Goal: Transaction & Acquisition: Purchase product/service

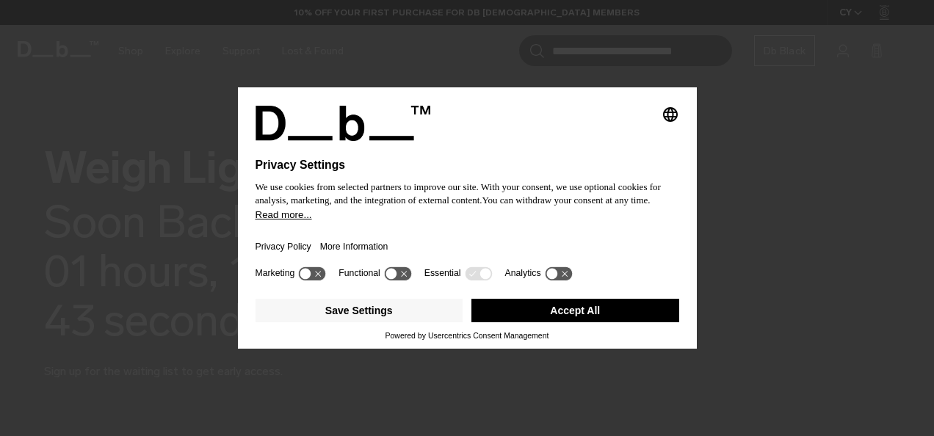
click at [493, 299] on button "Accept All" at bounding box center [575, 310] width 208 height 23
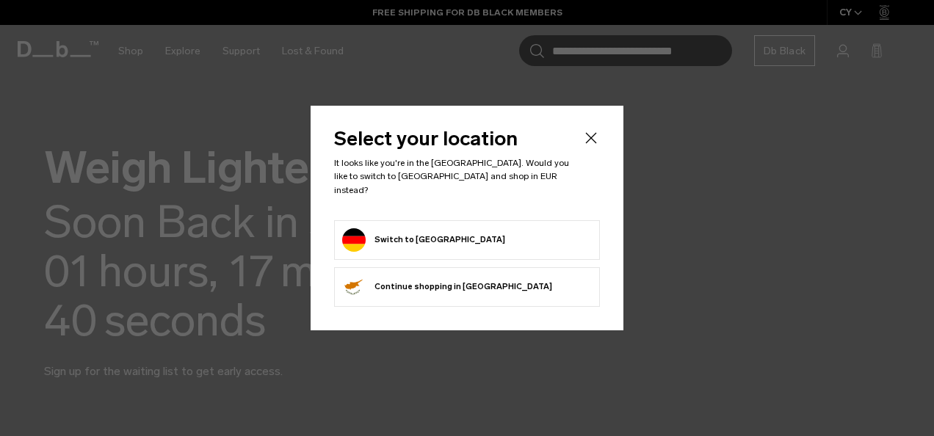
click at [594, 142] on icon "Close" at bounding box center [591, 138] width 18 height 18
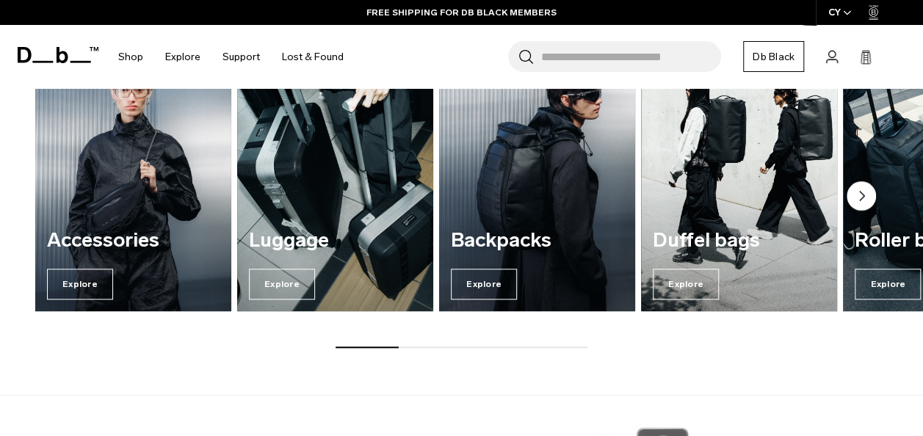
scroll to position [584, 0]
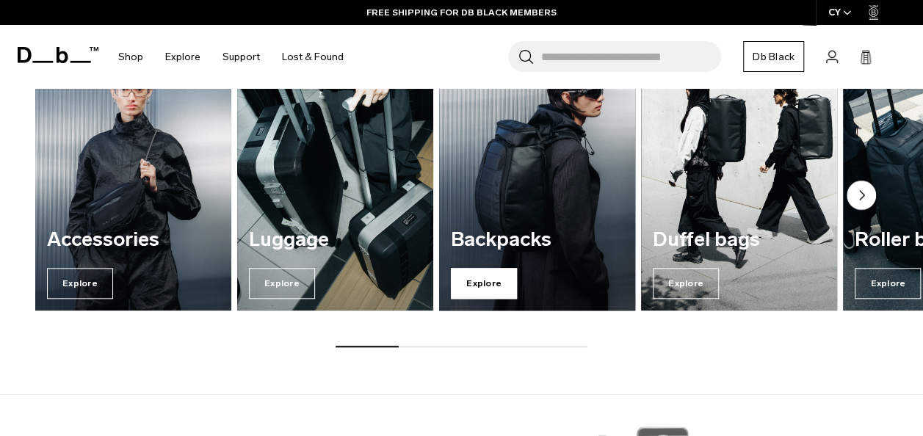
click at [487, 274] on span "Explore" at bounding box center [484, 283] width 66 height 31
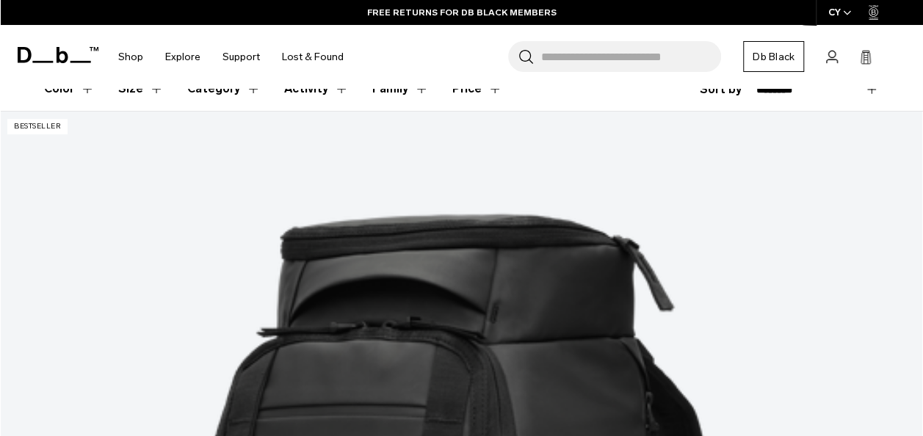
scroll to position [246, 0]
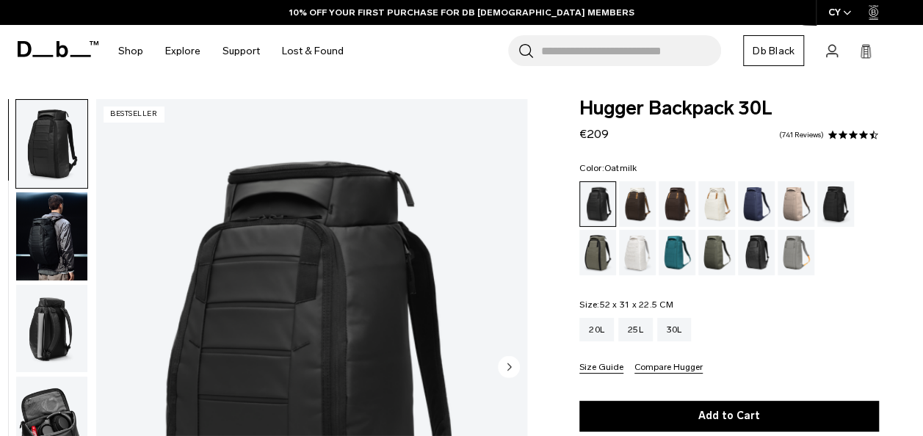
click at [713, 200] on div "Oatmilk" at bounding box center [716, 204] width 37 height 46
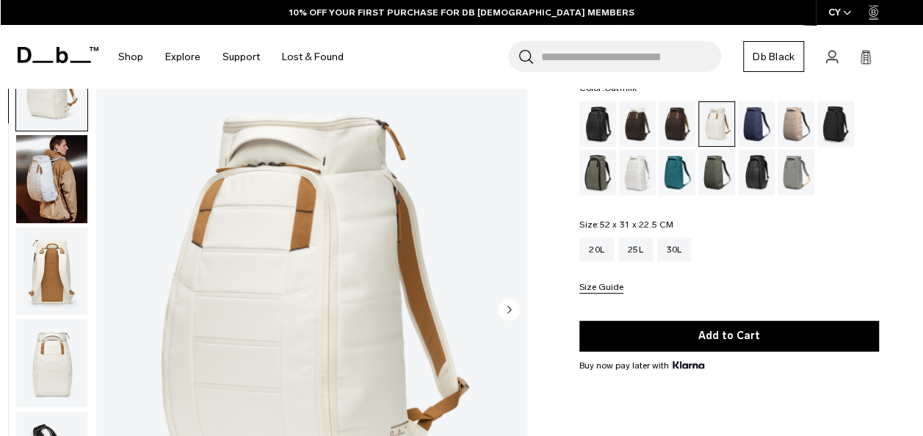
scroll to position [78, 0]
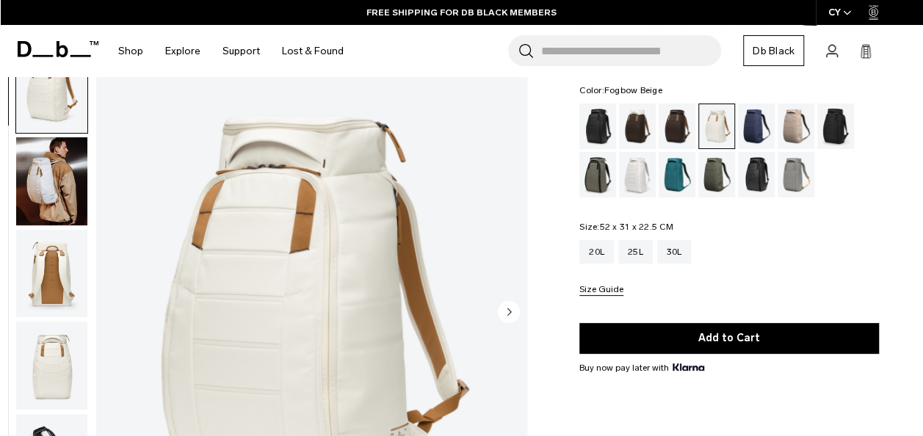
click at [789, 114] on div "Fogbow Beige" at bounding box center [795, 126] width 37 height 46
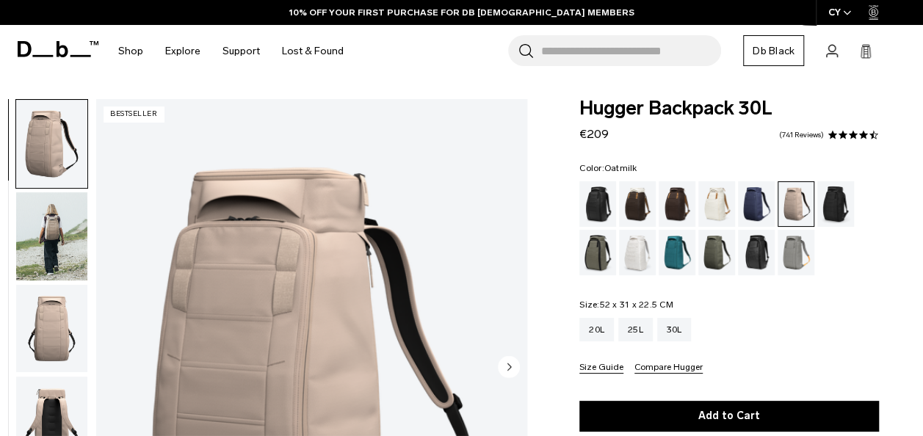
click at [721, 192] on div "Oatmilk" at bounding box center [716, 204] width 37 height 46
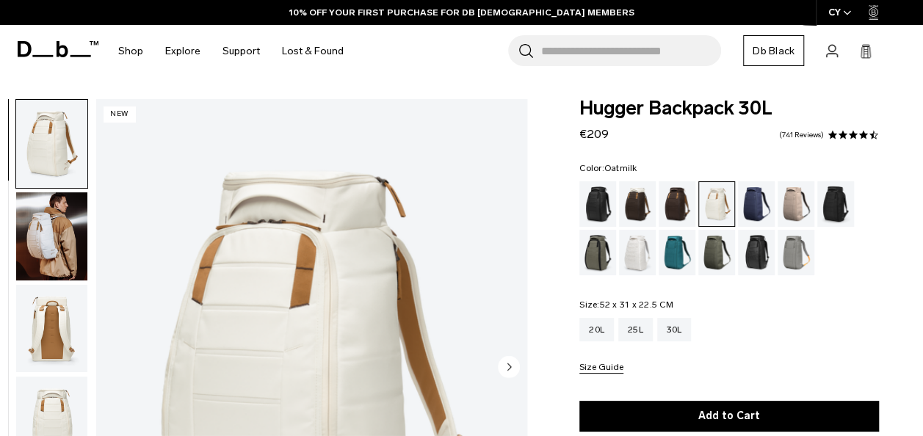
click at [68, 221] on img "button" at bounding box center [51, 236] width 71 height 88
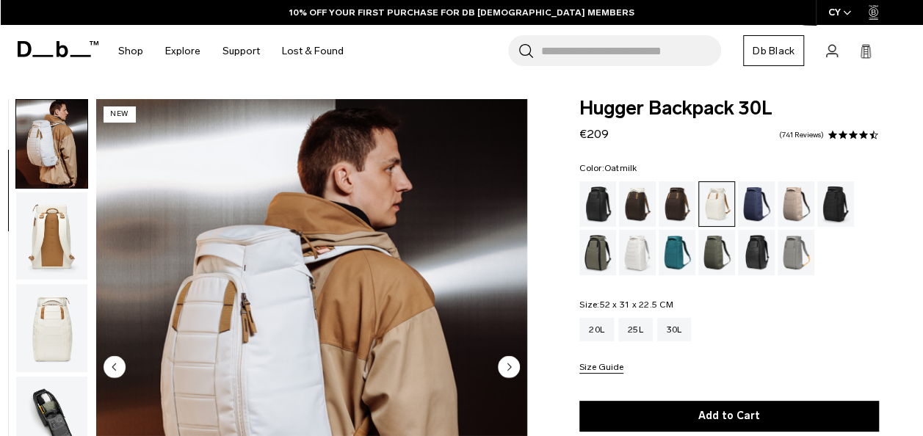
scroll to position [201, 0]
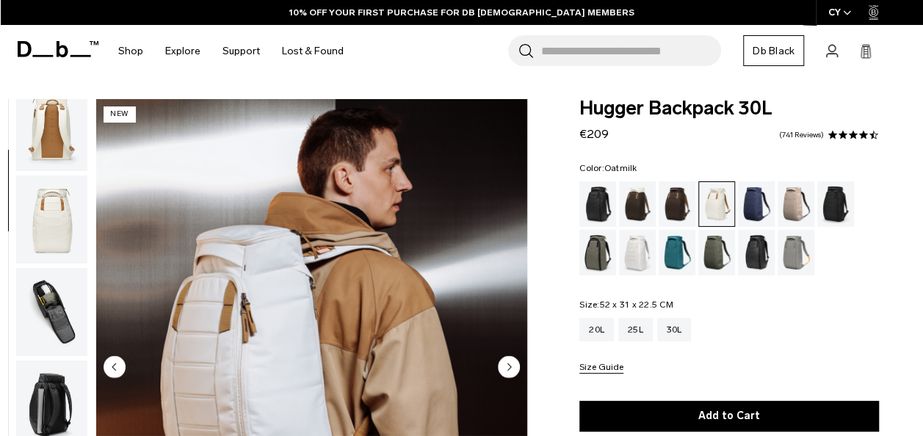
click at [57, 233] on img "button" at bounding box center [51, 219] width 71 height 88
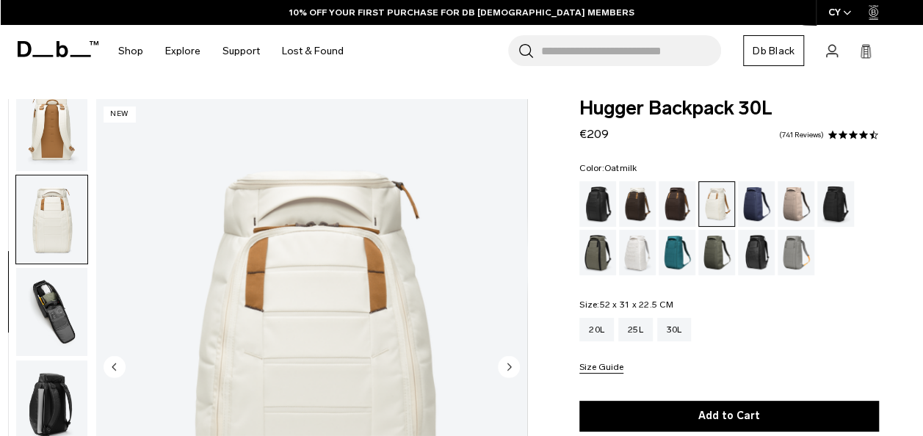
scroll to position [277, 0]
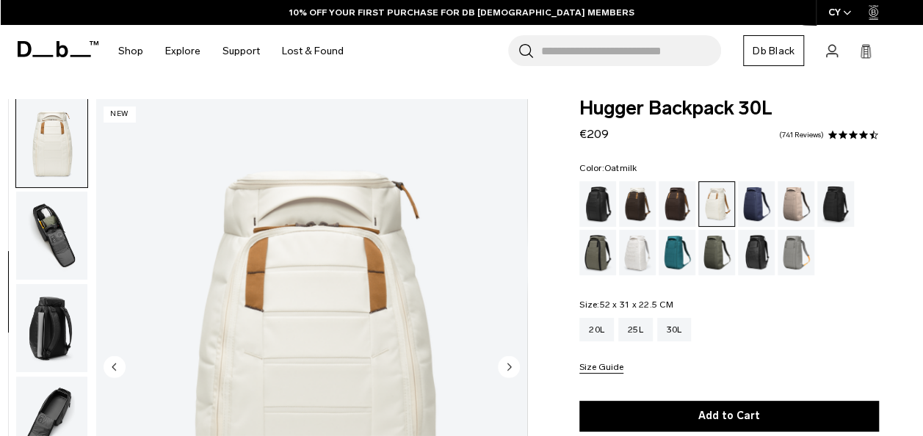
click at [48, 247] on img "button" at bounding box center [51, 236] width 71 height 88
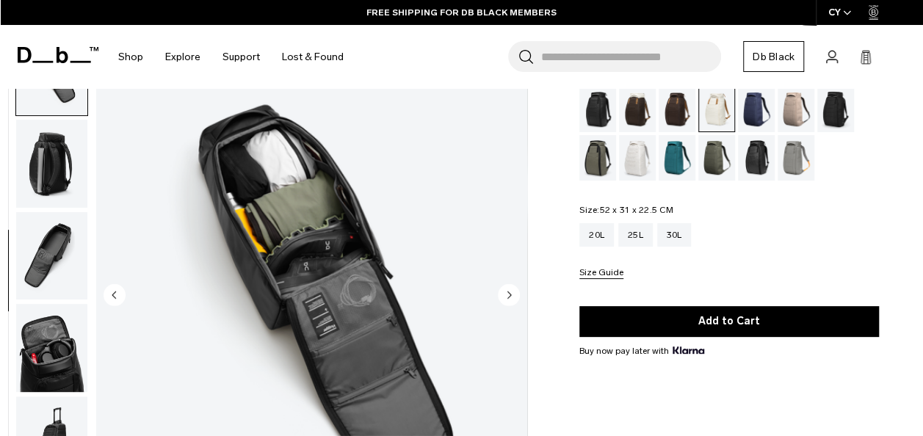
scroll to position [95, 0]
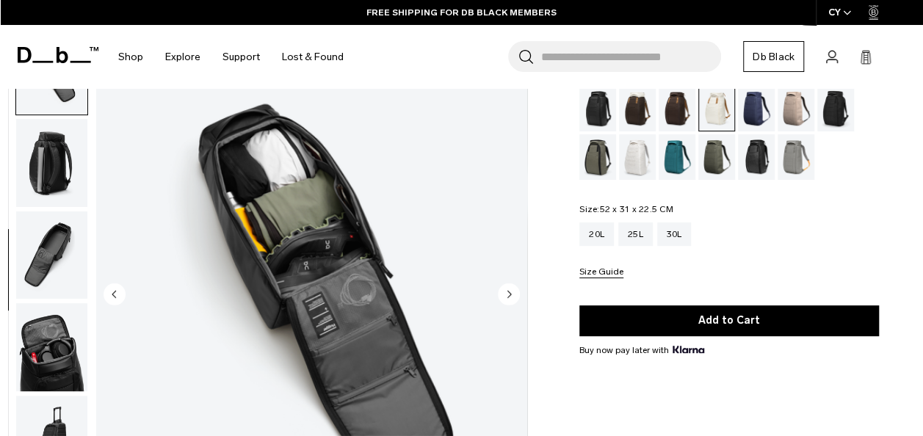
click at [38, 156] on img "button" at bounding box center [51, 163] width 71 height 88
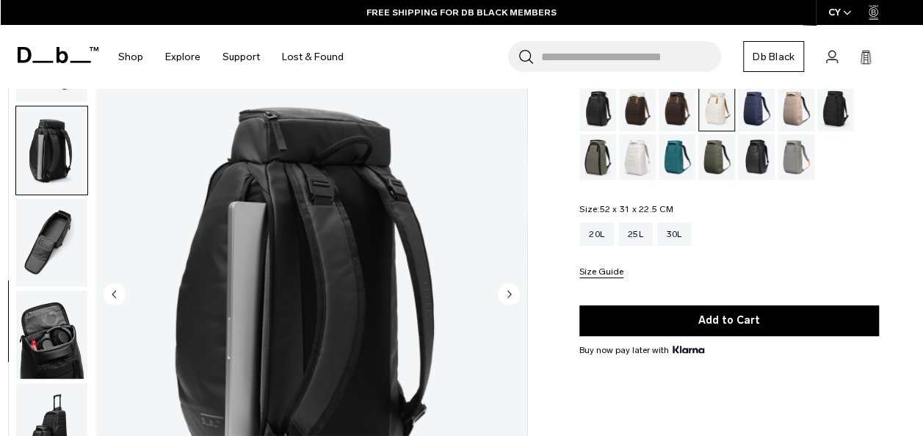
click at [26, 228] on img "button" at bounding box center [51, 243] width 71 height 88
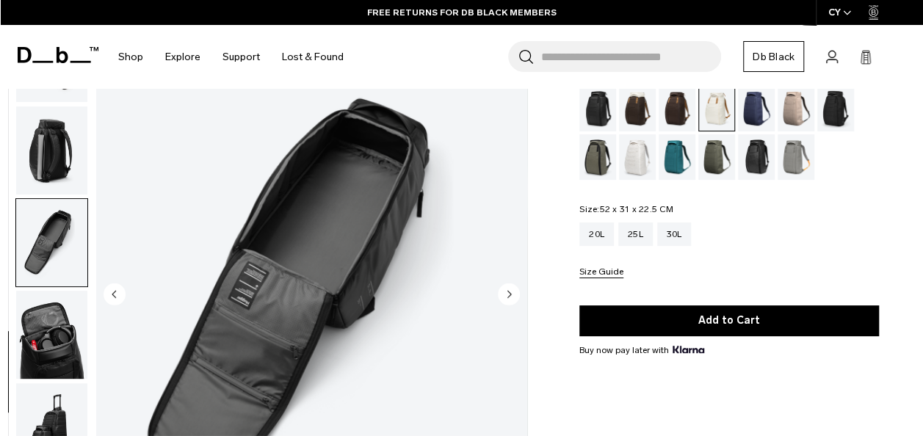
click at [50, 329] on img "button" at bounding box center [51, 335] width 71 height 88
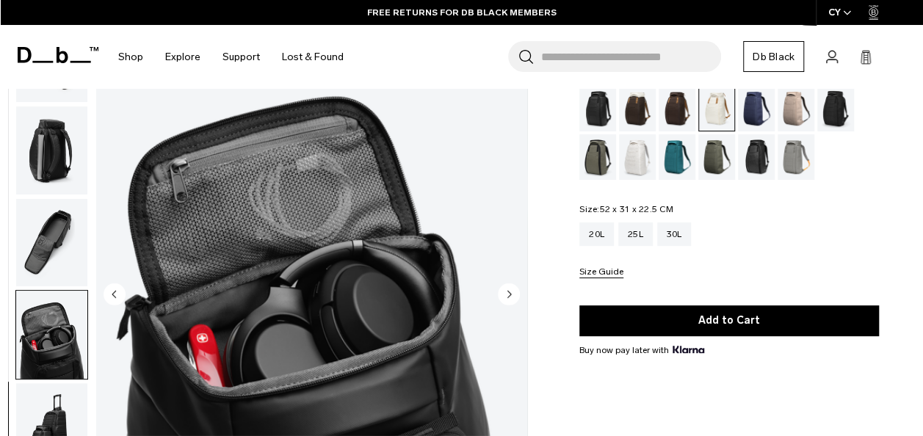
click at [47, 412] on img "button" at bounding box center [51, 428] width 71 height 88
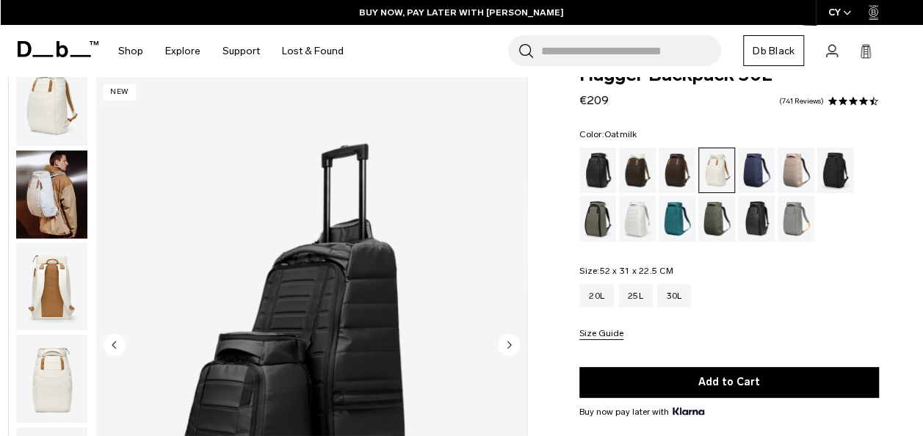
scroll to position [0, 0]
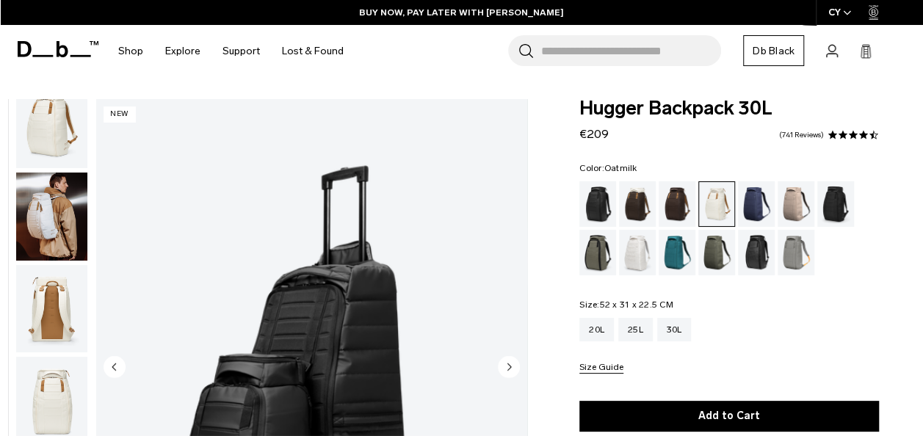
click at [596, 371] on button "Size Guide" at bounding box center [601, 368] width 44 height 11
